Goal: Task Accomplishment & Management: Manage account settings

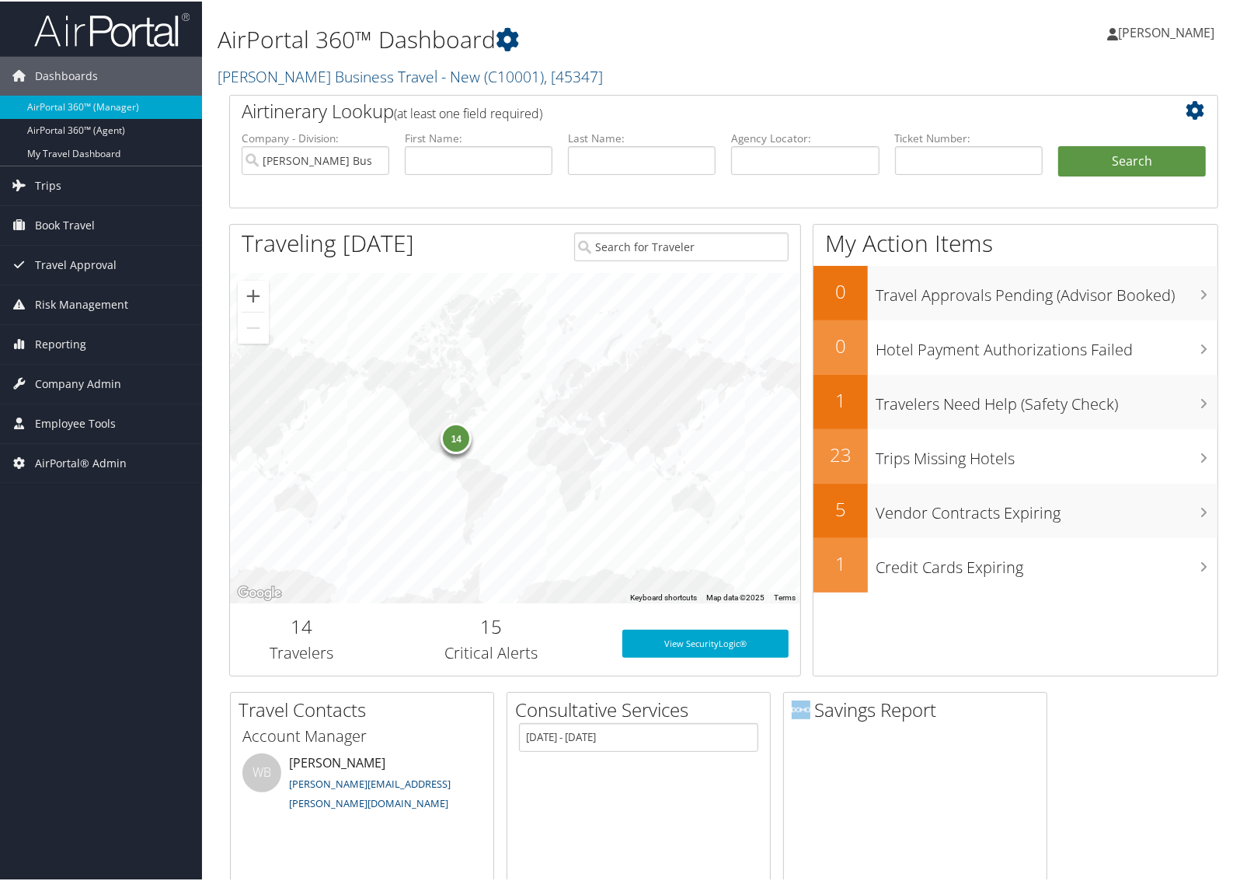
click at [233, 80] on link "Christopherson Business Travel - New ( C10001 ) , [ 45347 ]" at bounding box center [410, 75] width 385 height 21
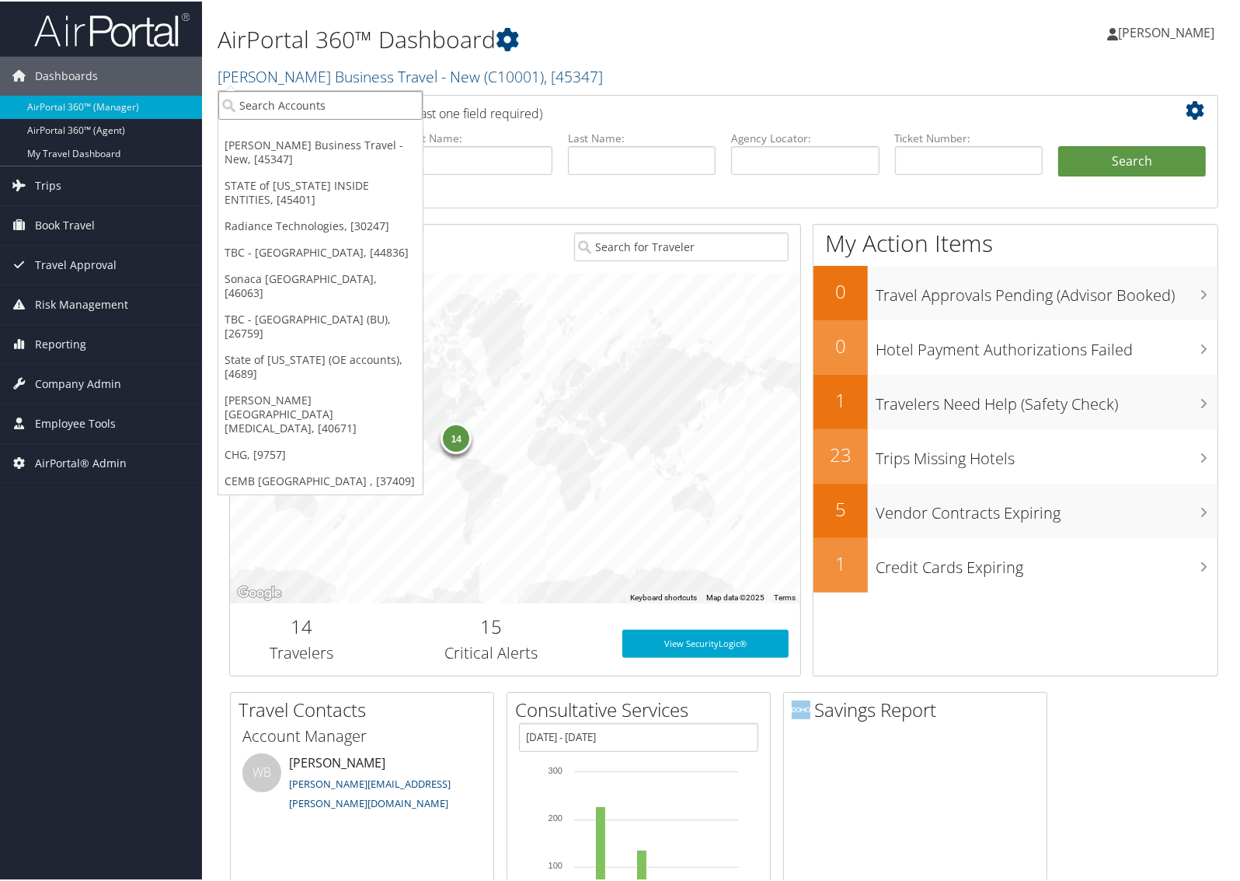
click at [282, 106] on input "search" at bounding box center [320, 103] width 204 height 29
click at [270, 101] on input "search" at bounding box center [320, 103] width 204 height 29
type input "colgate"
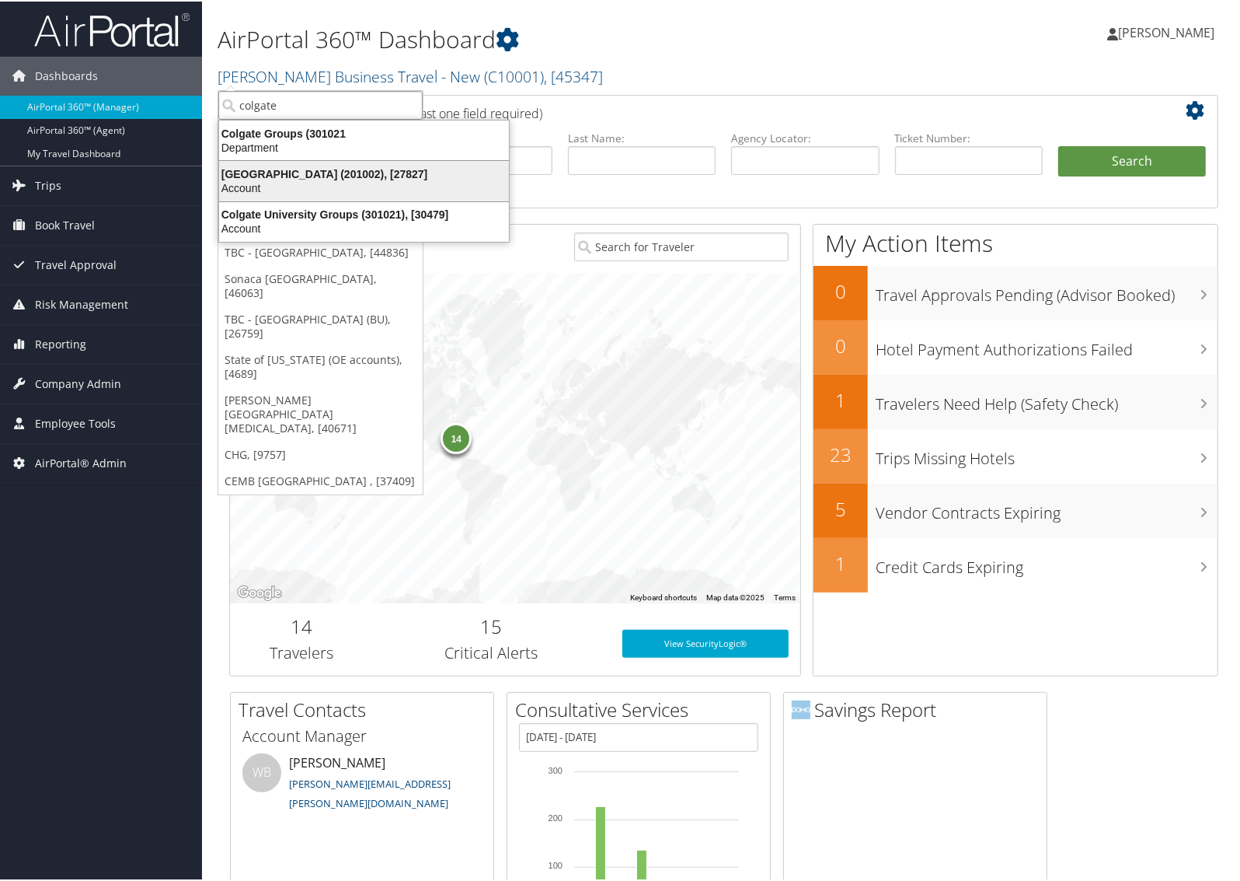
click at [278, 180] on div "Account" at bounding box center [364, 187] width 309 height 14
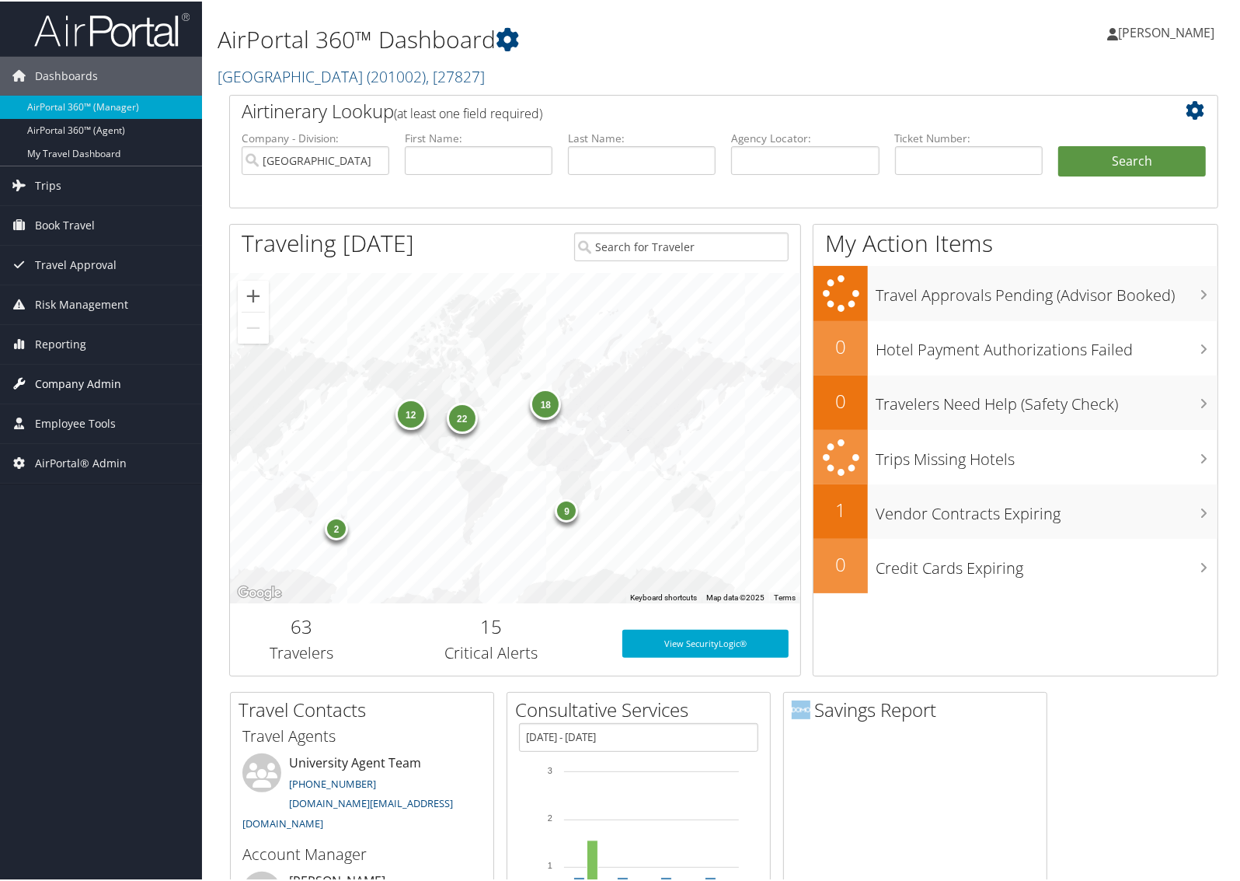
click at [98, 392] on span "Company Admin" at bounding box center [78, 382] width 86 height 39
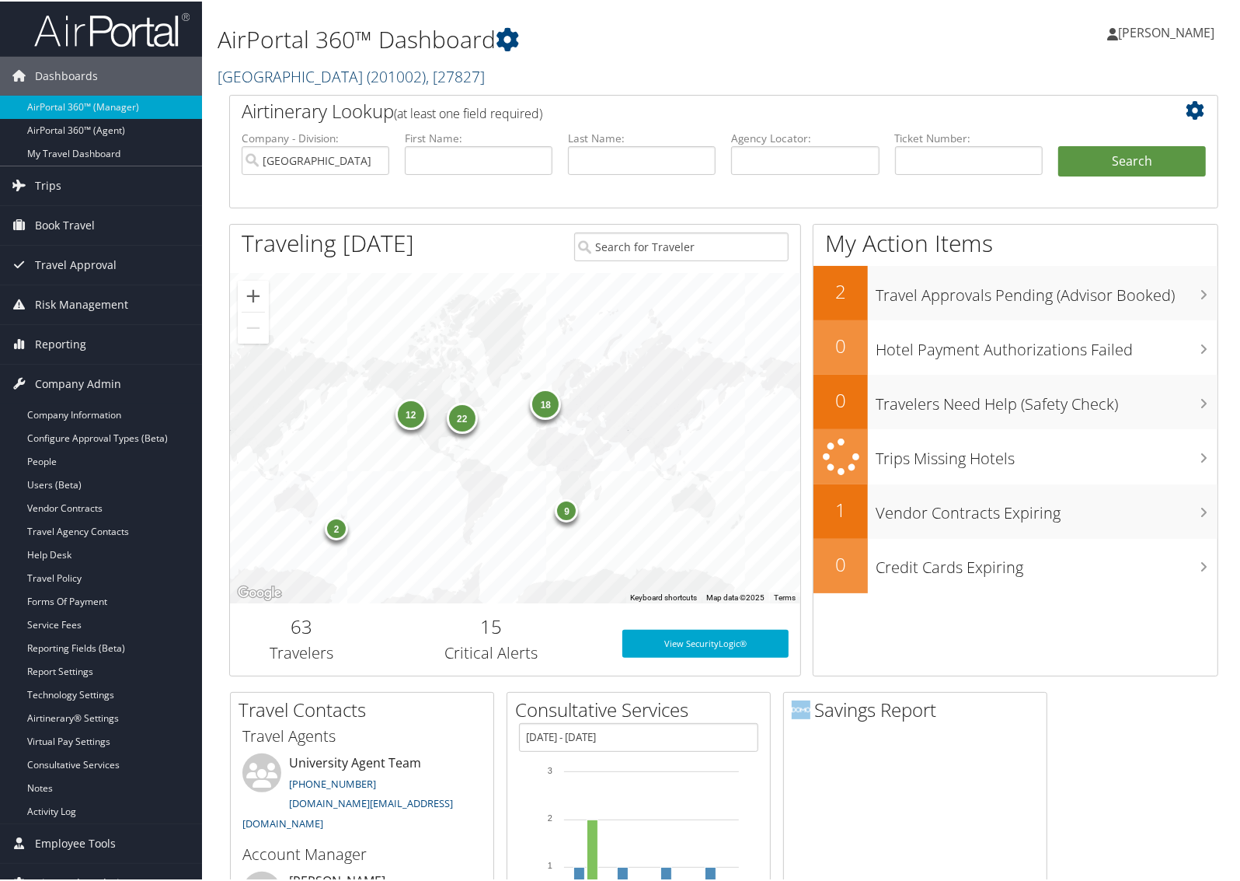
click at [335, 82] on link "[GEOGRAPHIC_DATA] ( 201002 ) , [ 27827 ]" at bounding box center [351, 75] width 267 height 21
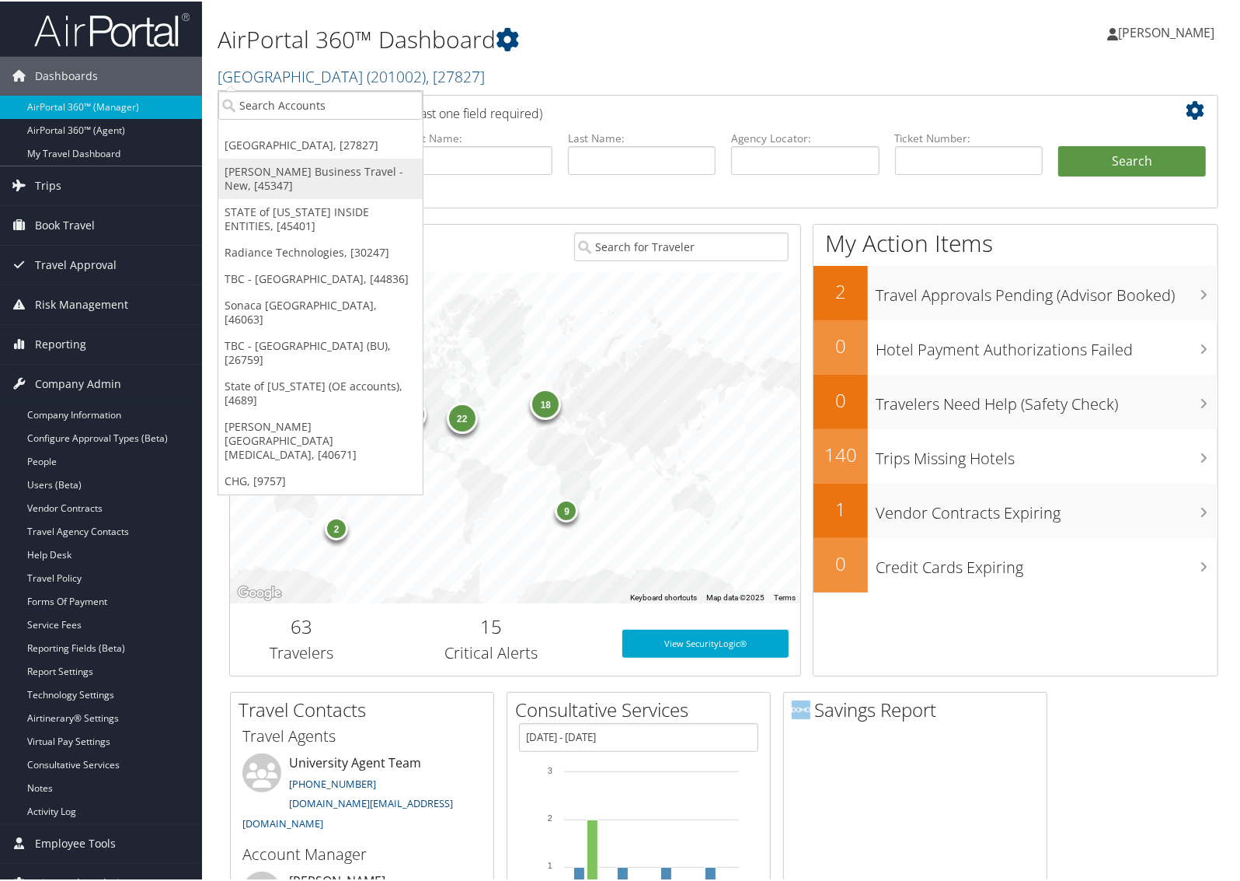
click at [338, 165] on link "[PERSON_NAME] Business Travel - New, [45347]" at bounding box center [320, 177] width 204 height 40
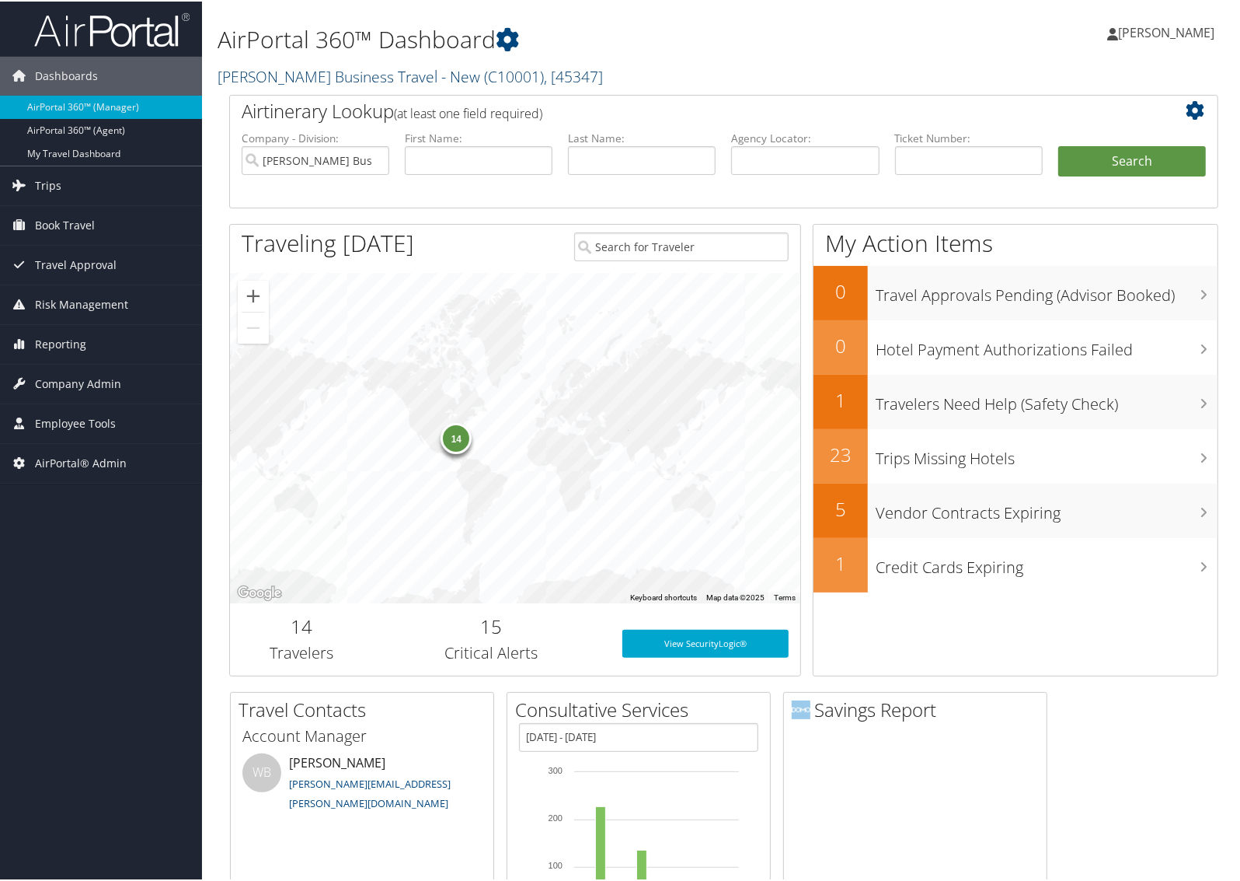
click at [326, 78] on link "Christopherson Business Travel - New ( C10001 ) , [ 45347 ]" at bounding box center [410, 75] width 385 height 21
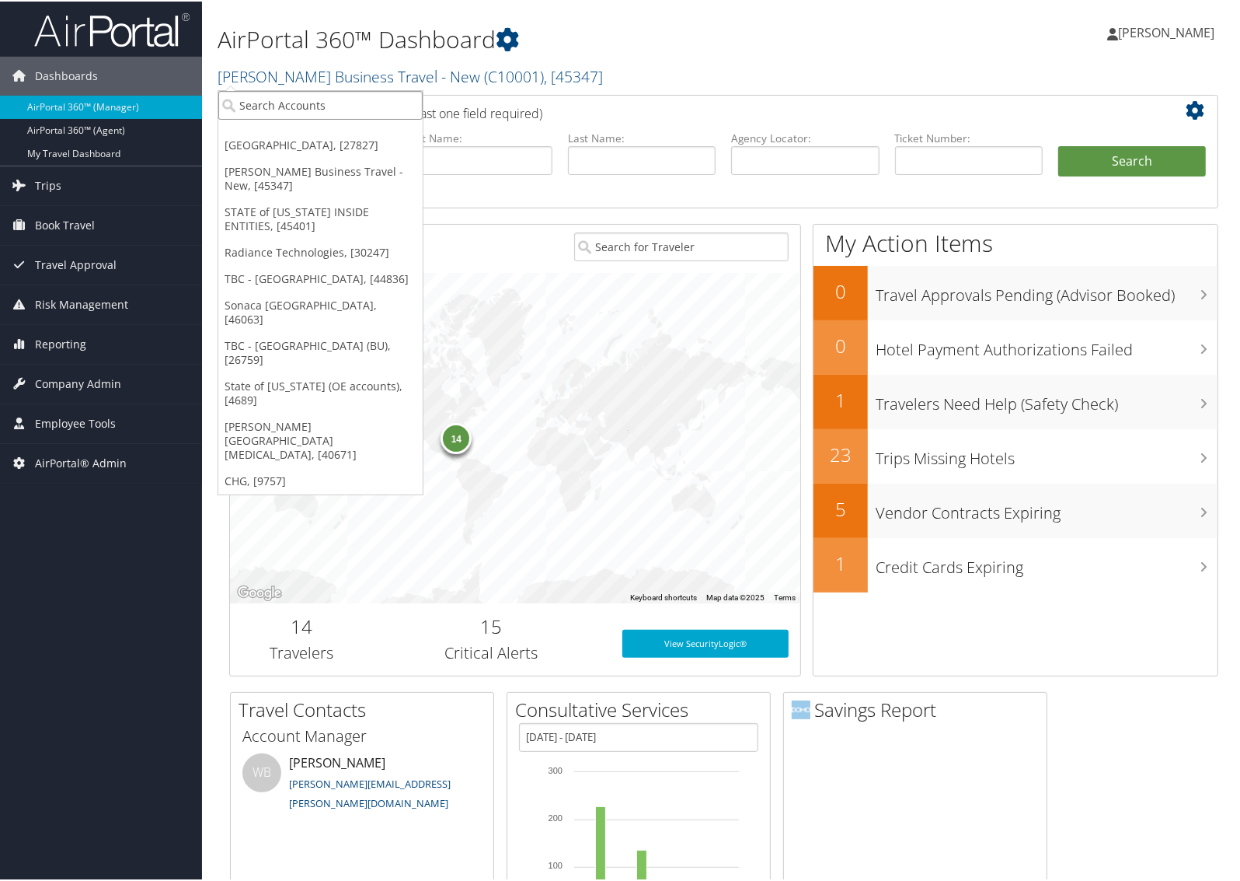
click at [324, 90] on input "search" at bounding box center [320, 103] width 204 height 29
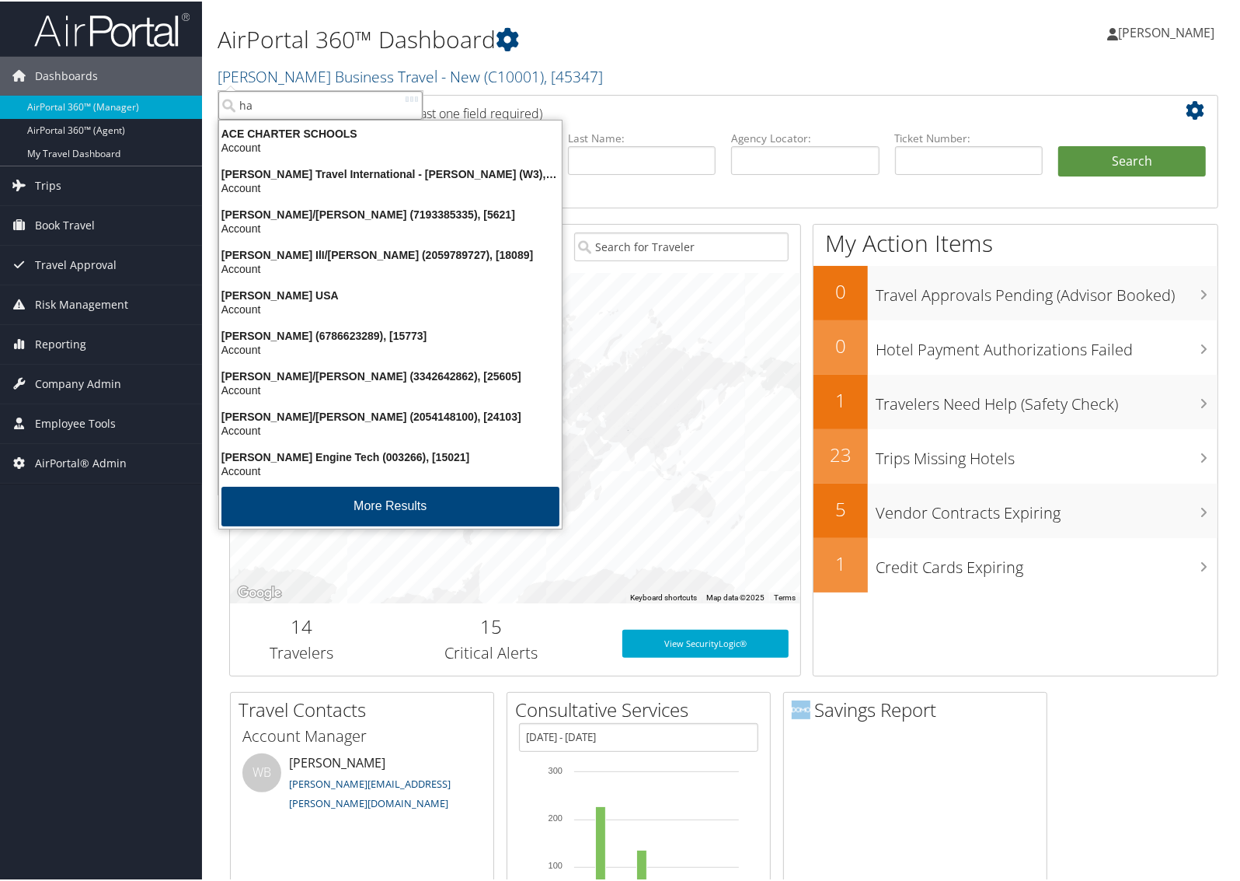
type input "h"
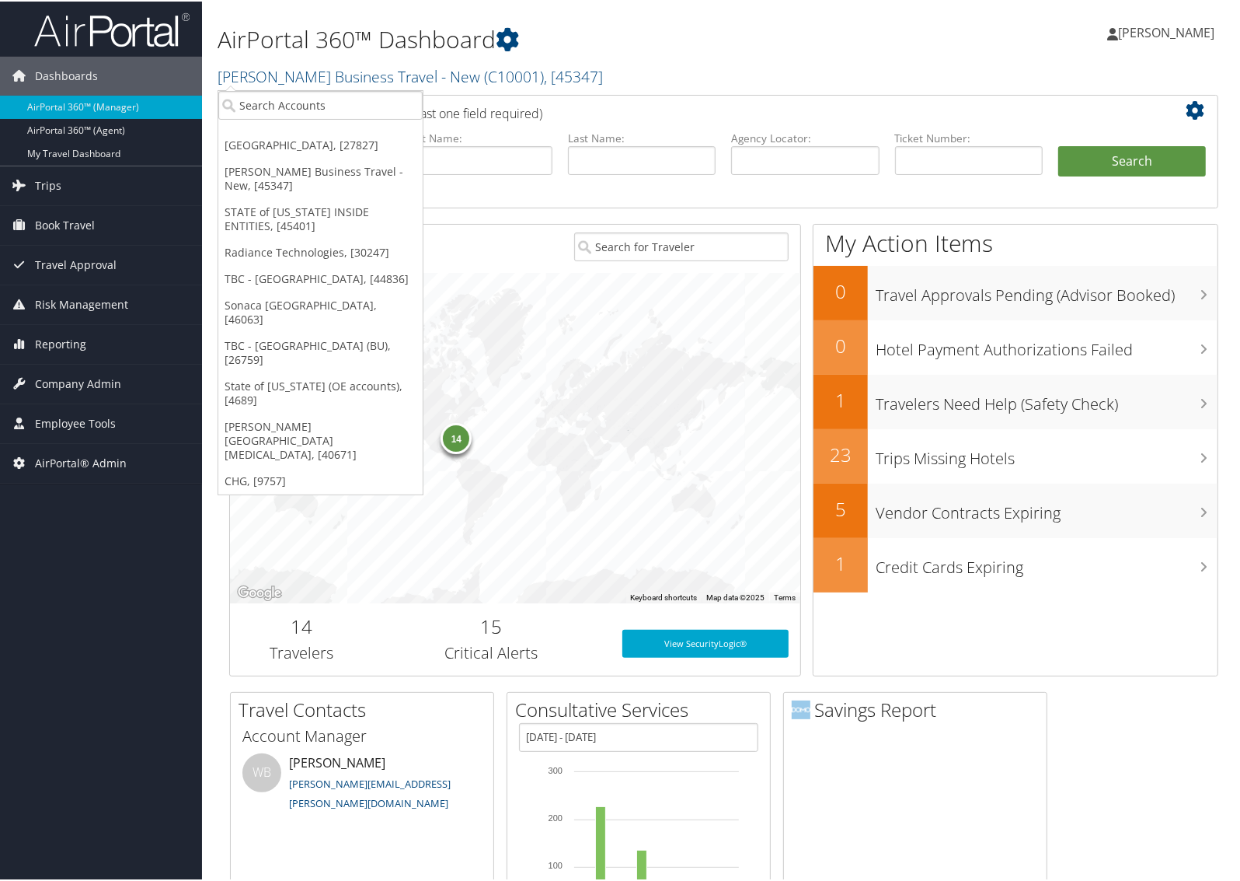
click at [616, 53] on h1 "AirPortal 360™ Dashboard" at bounding box center [555, 38] width 675 height 33
